Goal: Information Seeking & Learning: Learn about a topic

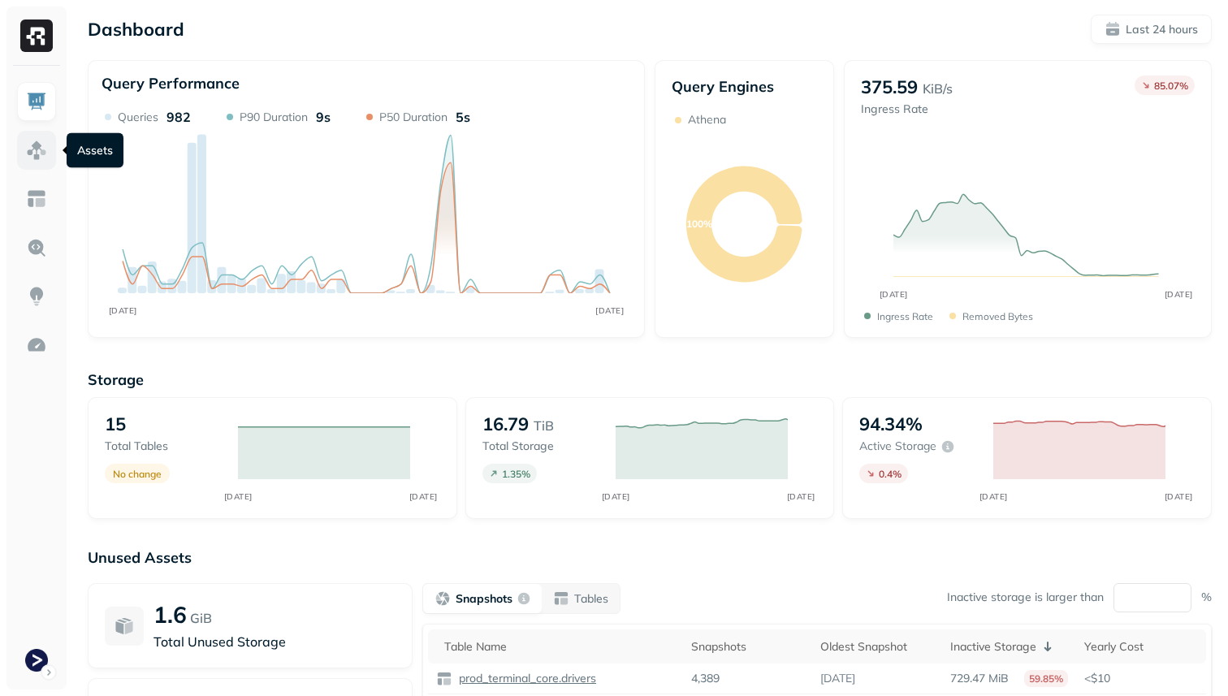
click at [34, 150] on img at bounding box center [36, 150] width 21 height 21
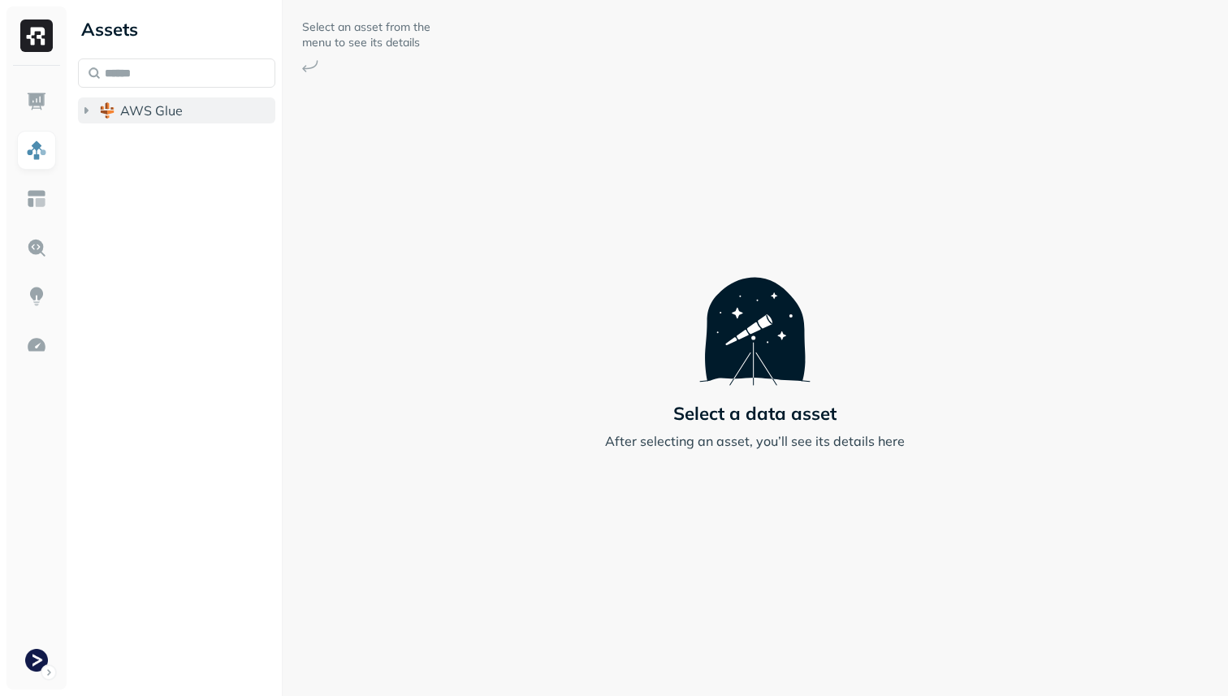
click at [151, 119] on button "AWS Glue" at bounding box center [176, 110] width 197 height 26
click at [152, 135] on span "prod_terminal_core" at bounding box center [195, 141] width 118 height 16
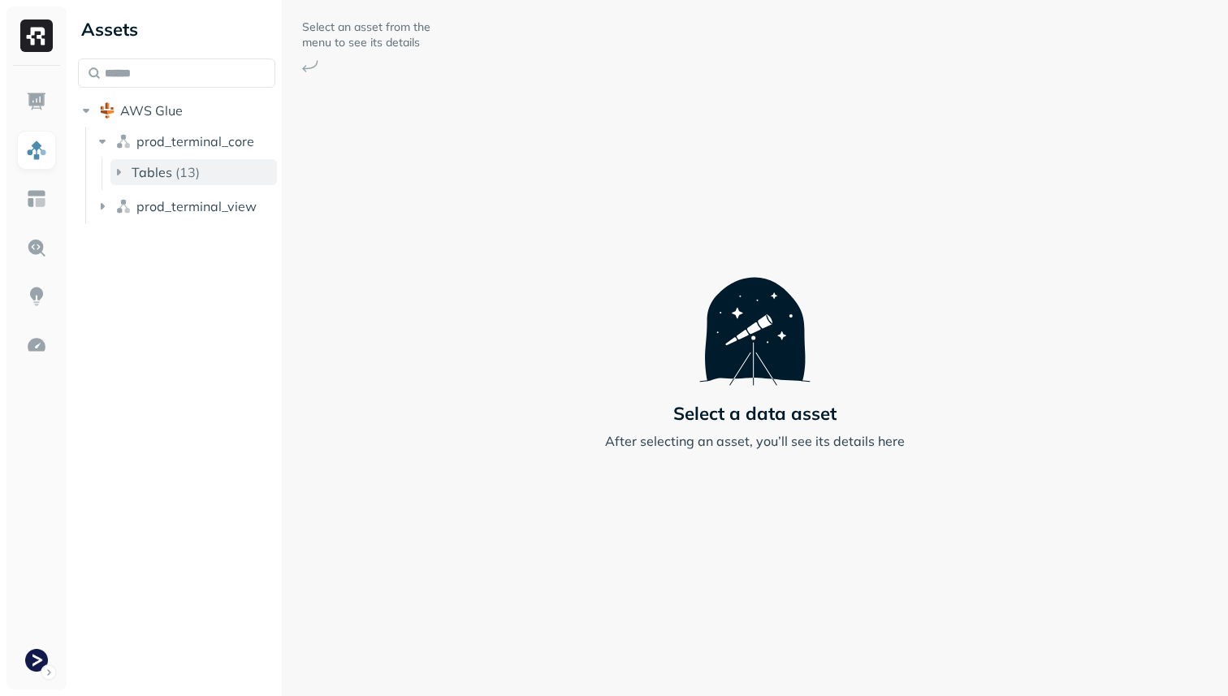
click at [158, 160] on button "Tables ( 13 )" at bounding box center [193, 172] width 167 height 26
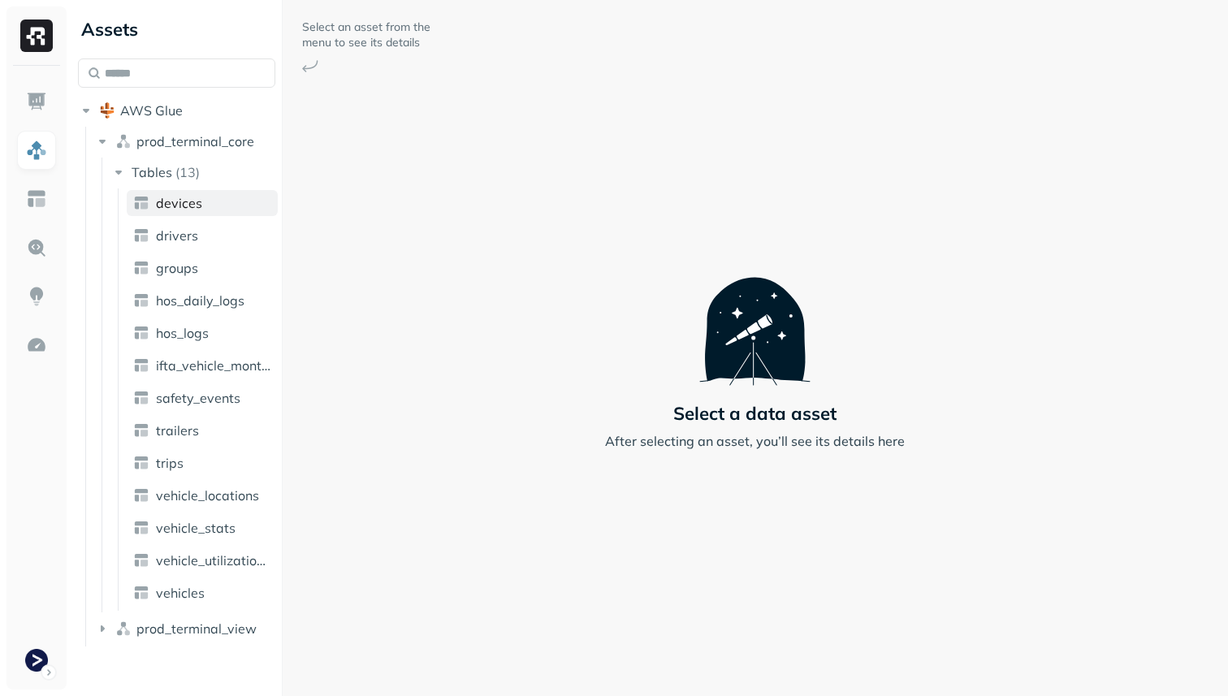
click at [166, 192] on link "devices" at bounding box center [202, 203] width 151 height 26
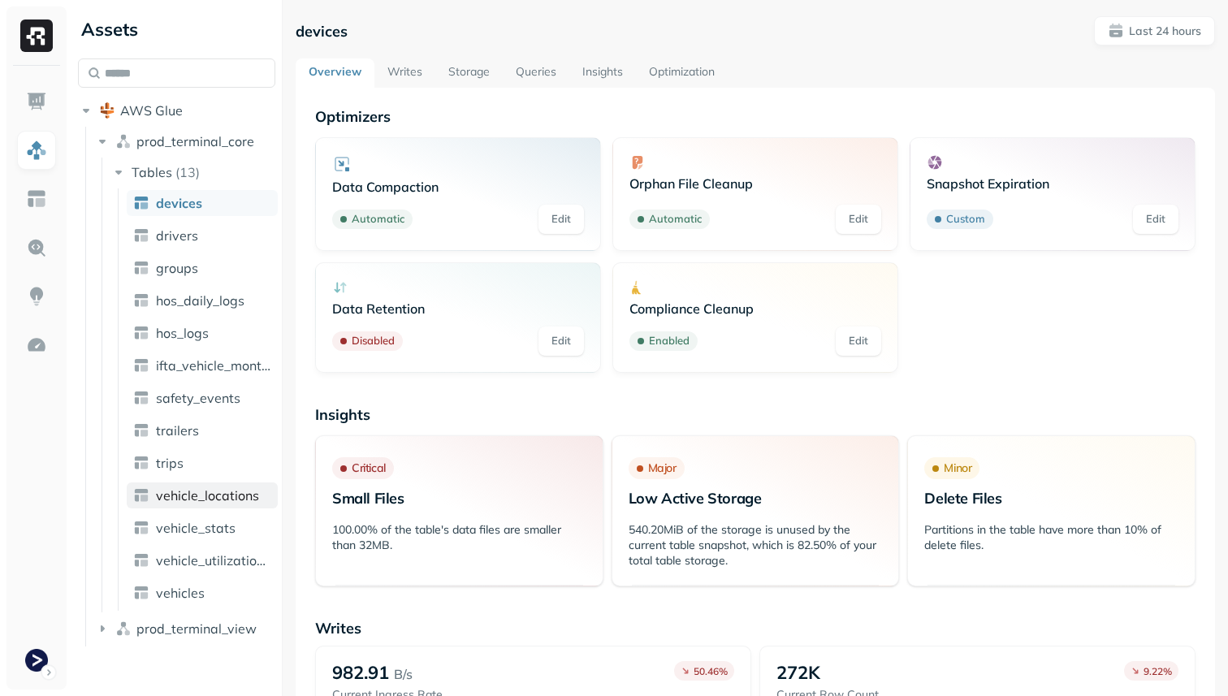
click at [204, 487] on span "vehicle_locations" at bounding box center [207, 495] width 103 height 16
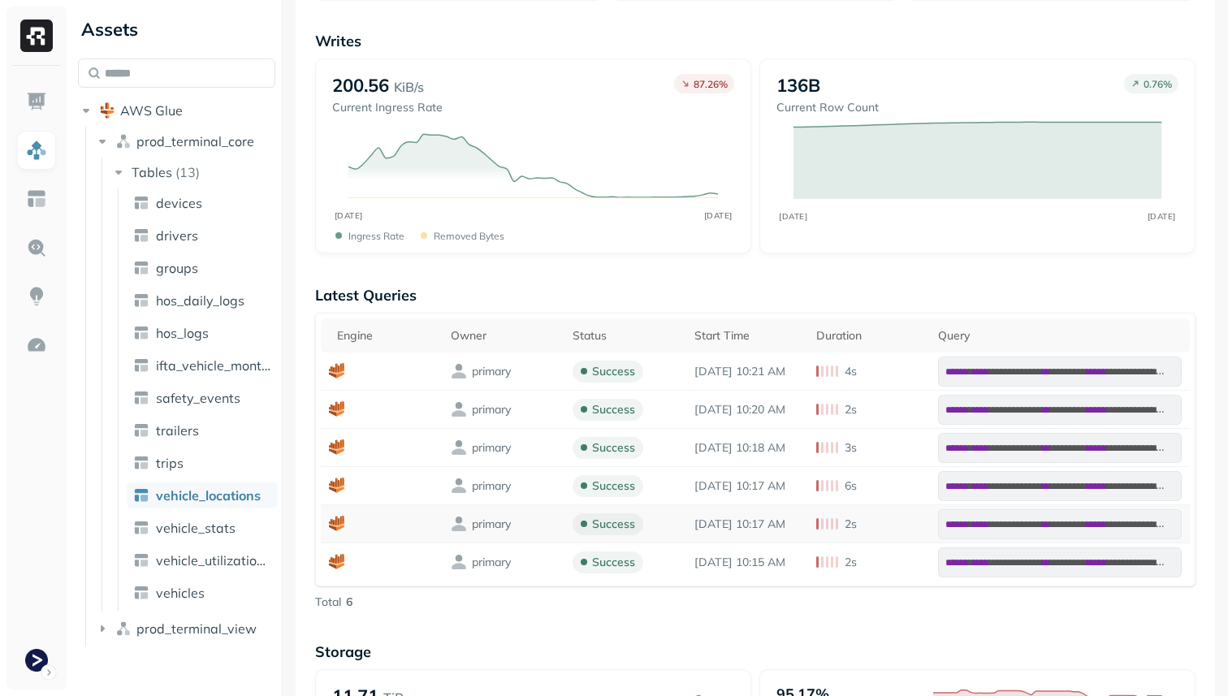
scroll to position [769, 0]
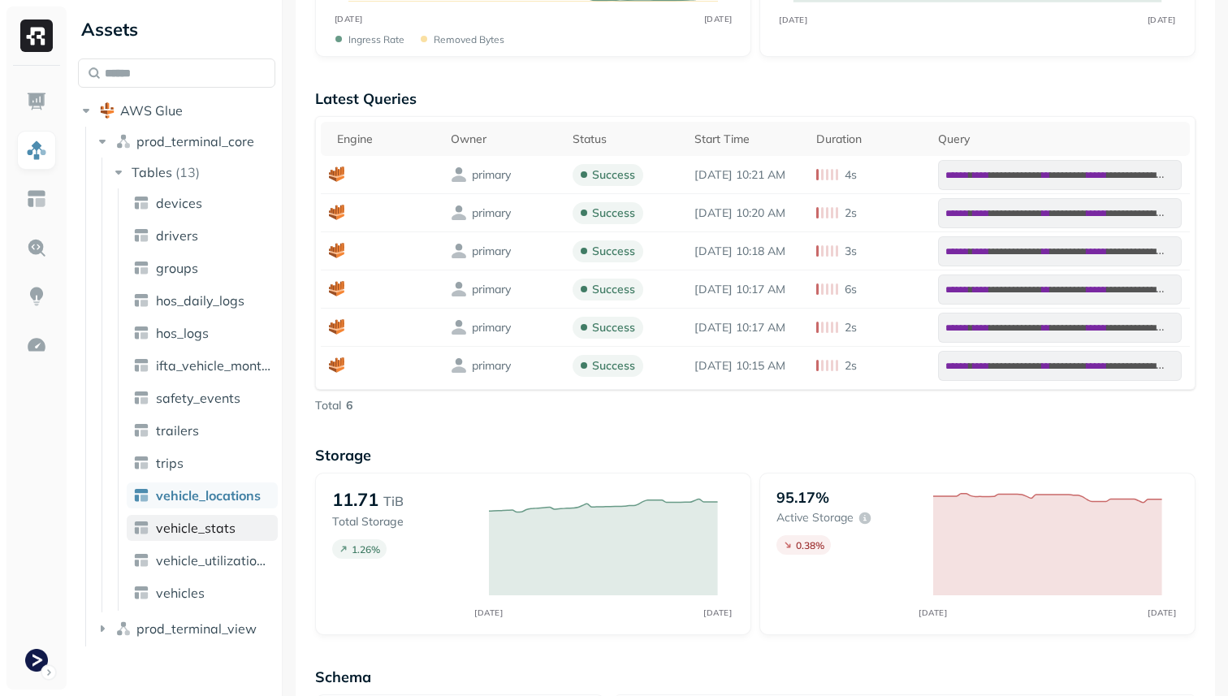
click at [200, 531] on span "vehicle_stats" at bounding box center [196, 528] width 80 height 16
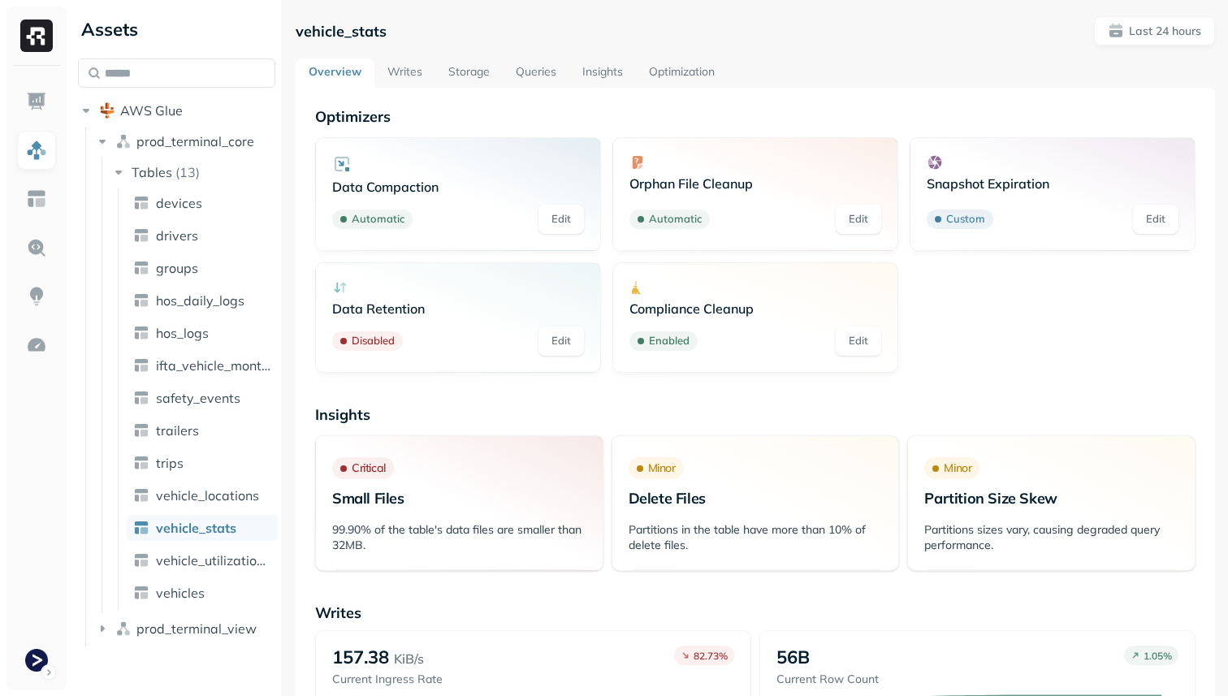
click at [471, 76] on link "Storage" at bounding box center [468, 72] width 67 height 29
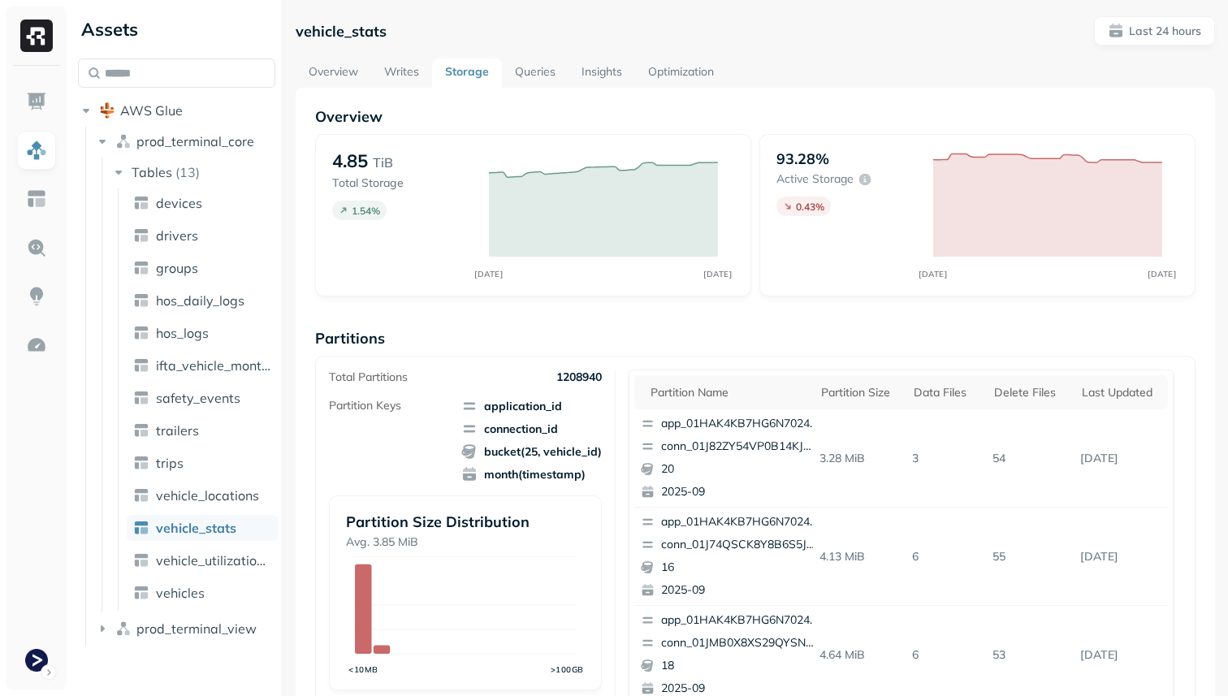
click at [685, 71] on link "Optimization" at bounding box center [681, 72] width 92 height 29
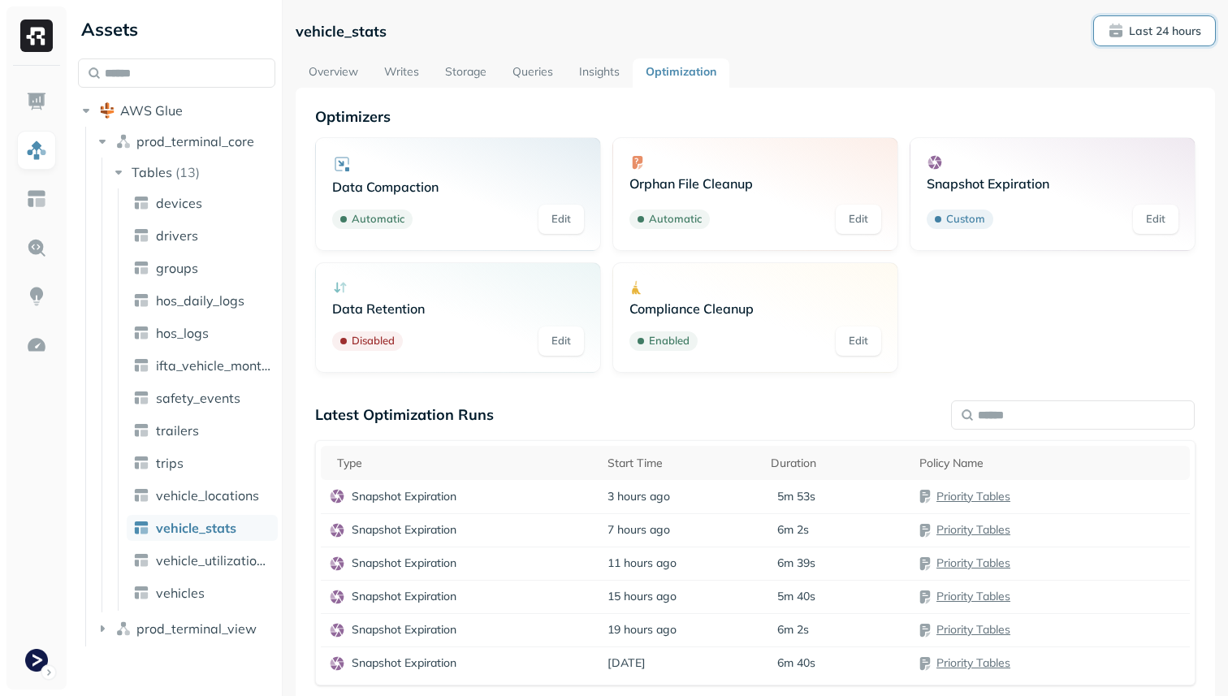
click at [1116, 35] on span "Last 24 hours" at bounding box center [1154, 31] width 93 height 16
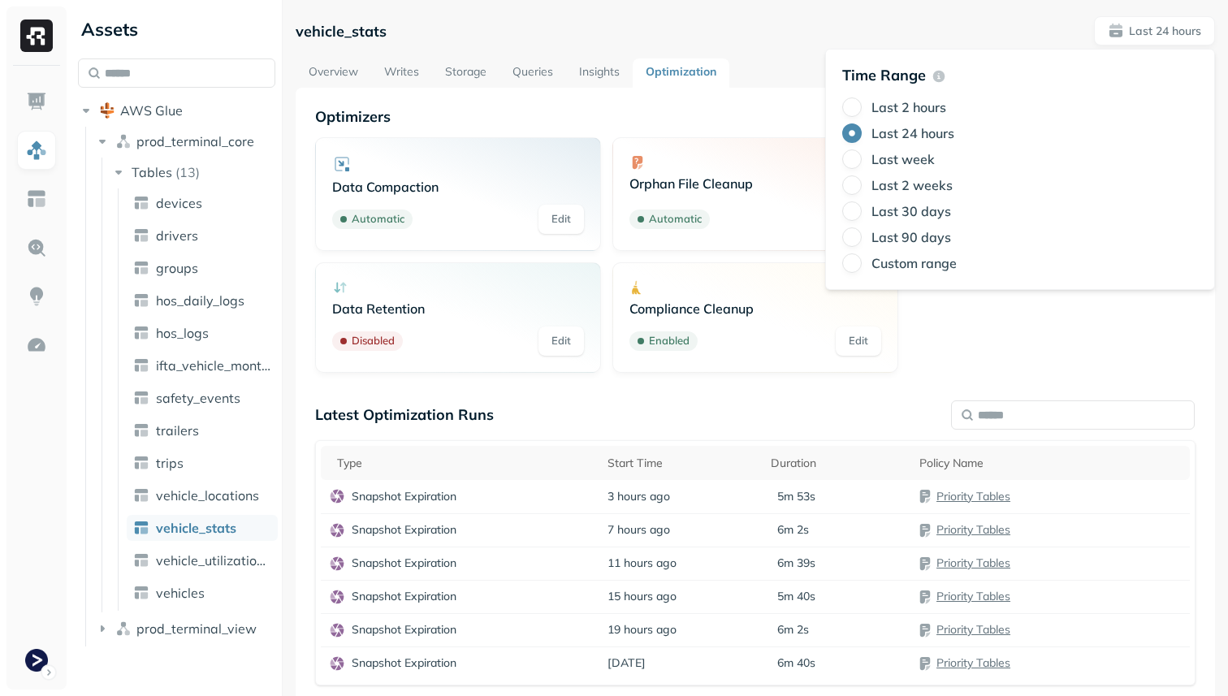
click at [584, 408] on div "Latest Optimization Runs" at bounding box center [755, 414] width 881 height 19
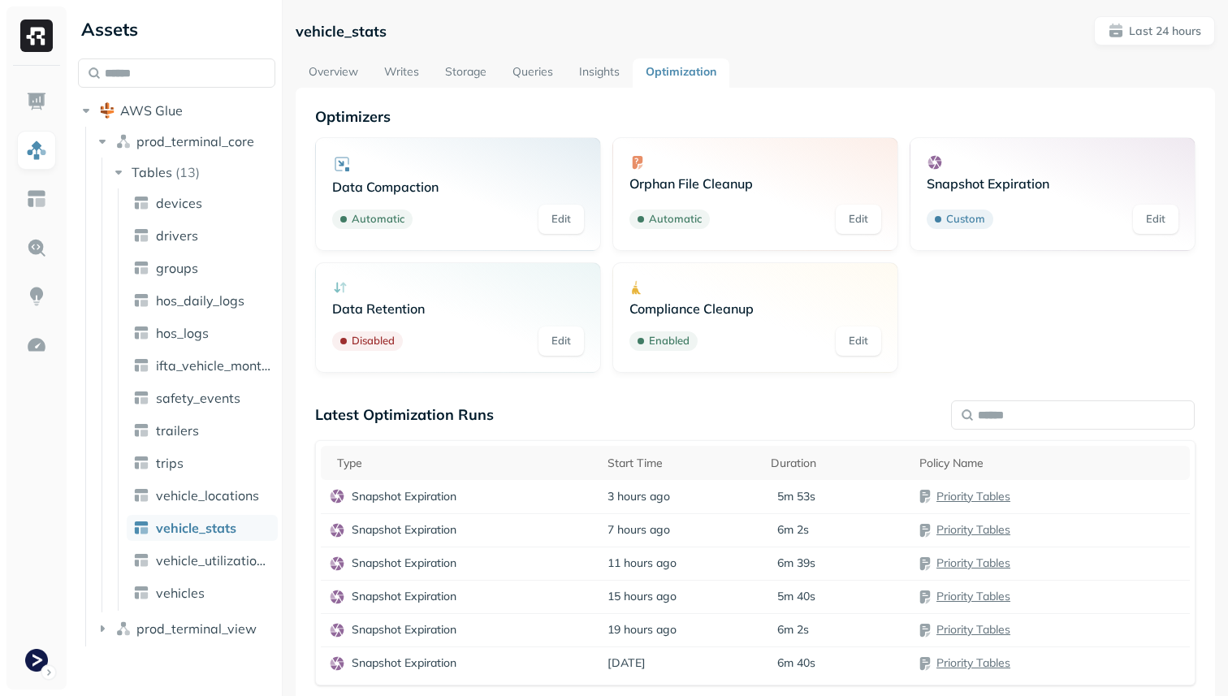
click at [323, 71] on link "Overview" at bounding box center [334, 72] width 76 height 29
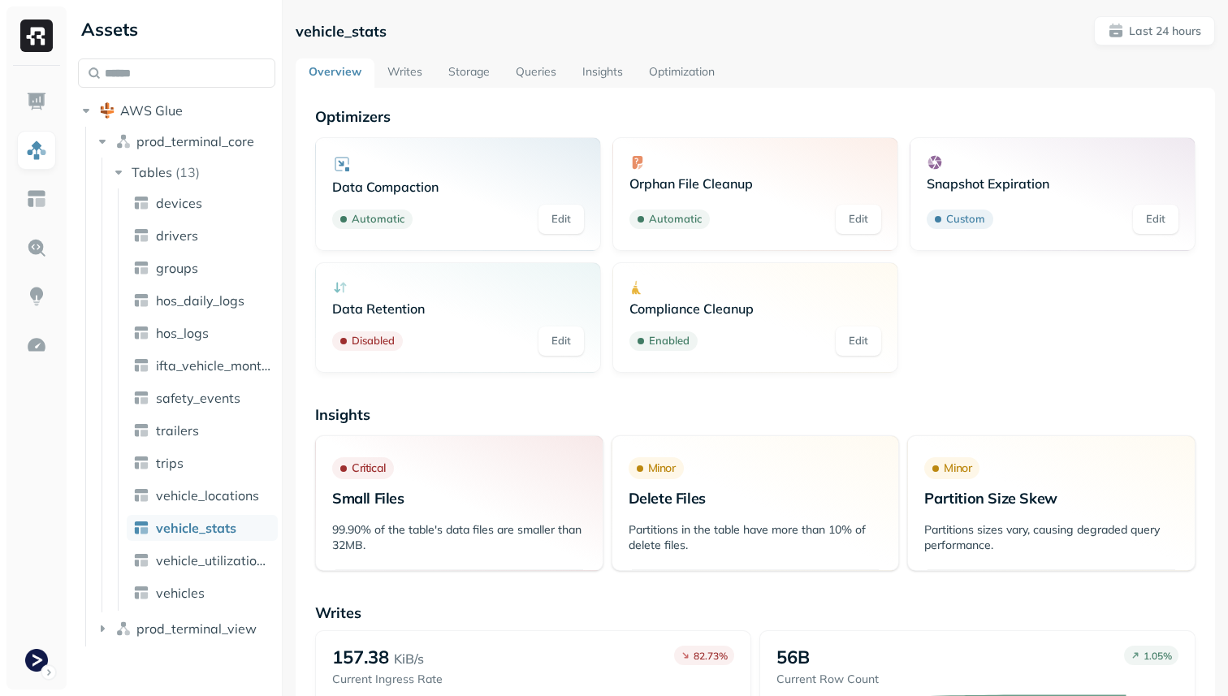
click at [454, 70] on link "Storage" at bounding box center [468, 72] width 67 height 29
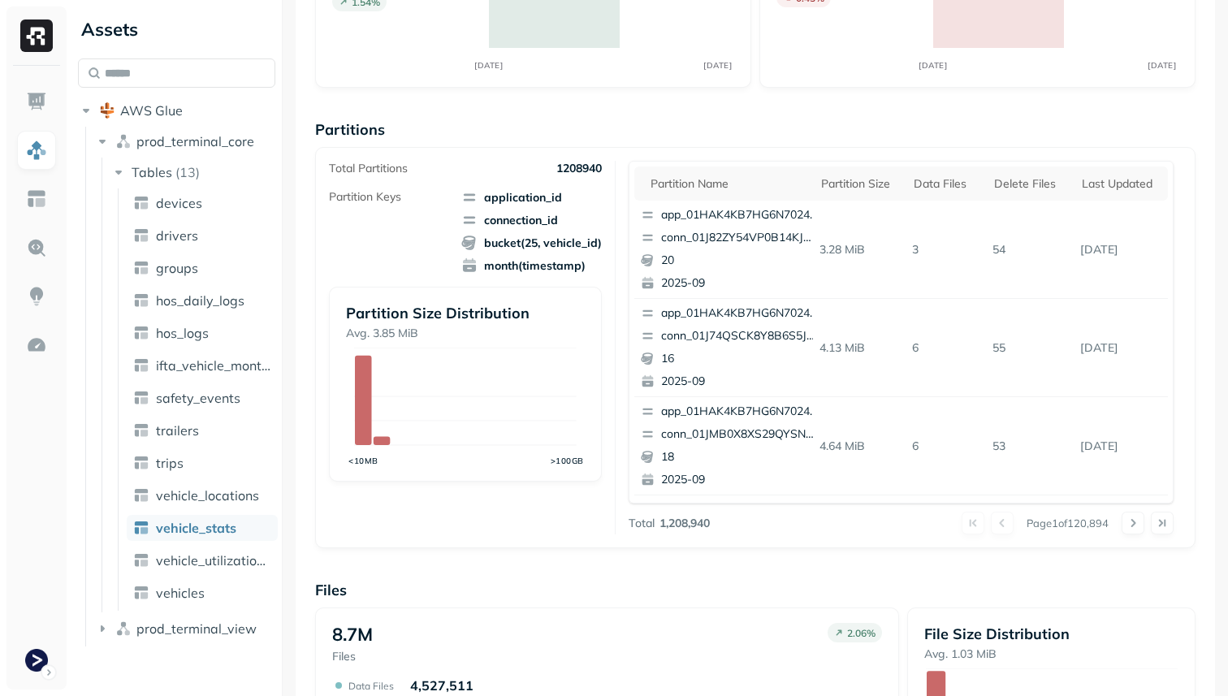
scroll to position [546, 0]
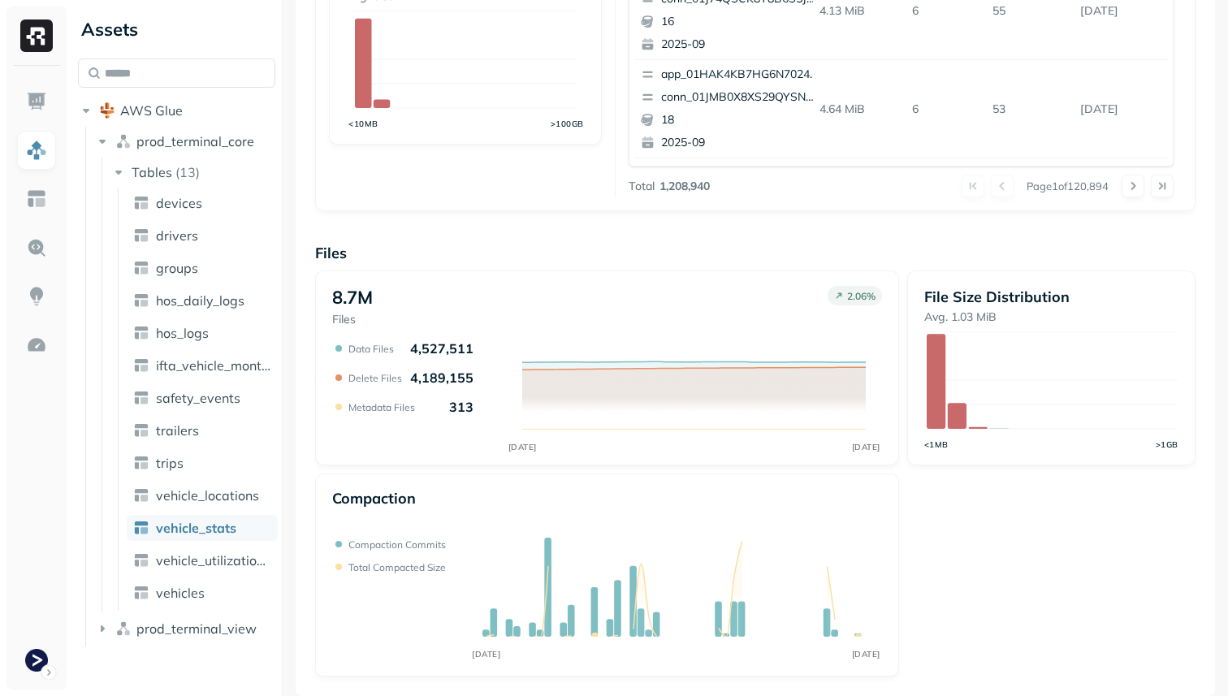
click at [237, 510] on ul "devices drivers groups hos_daily_logs hos_logs ifta_vehicle_months safety_event…" at bounding box center [198, 399] width 160 height 422
click at [234, 501] on span "vehicle_locations" at bounding box center [207, 495] width 103 height 16
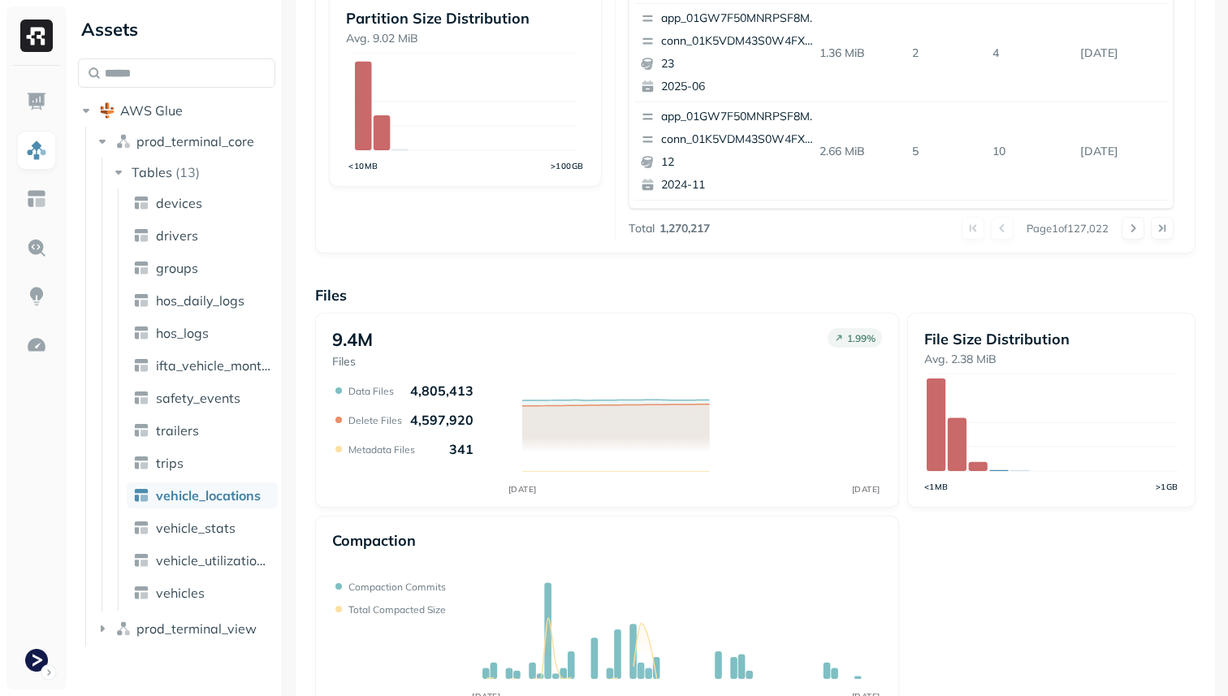
scroll to position [546, 0]
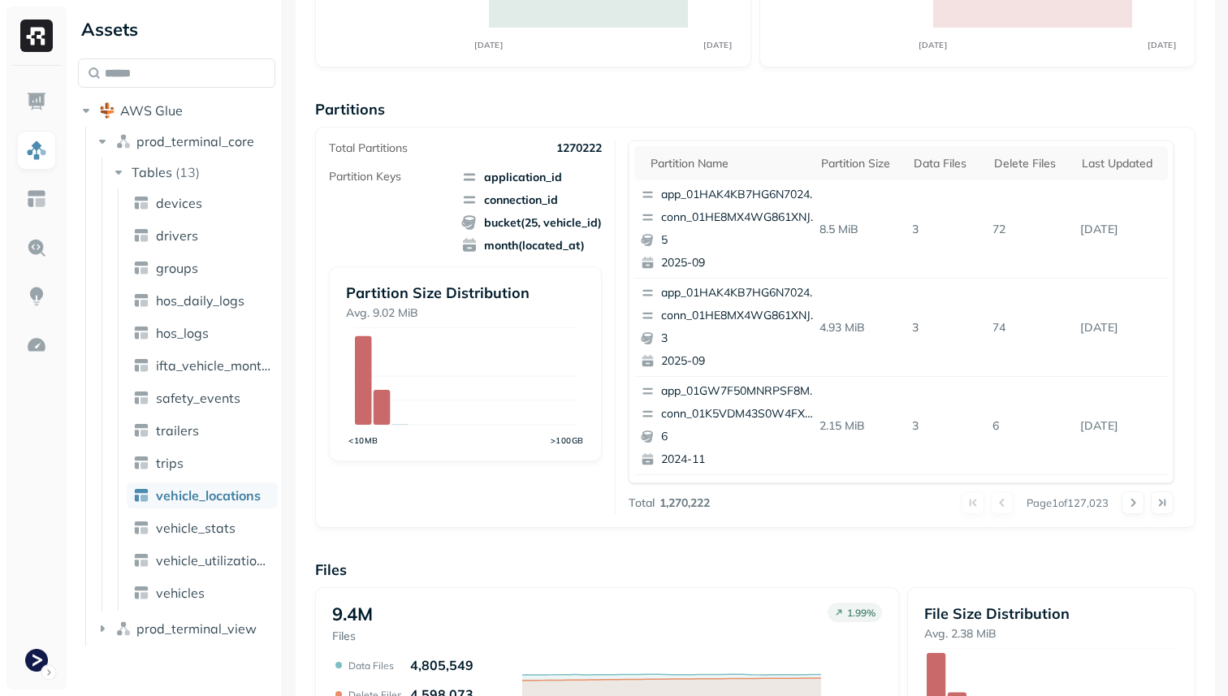
scroll to position [546, 0]
